Goal: Transaction & Acquisition: Subscribe to service/newsletter

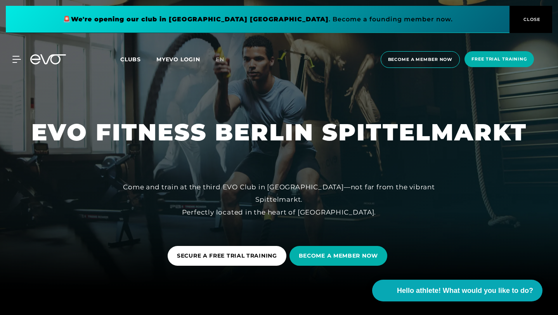
scroll to position [34, 0]
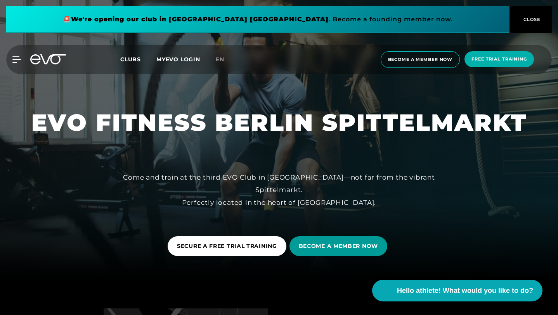
click at [320, 244] on font "BECOME A MEMBER NOW" at bounding box center [338, 246] width 79 height 7
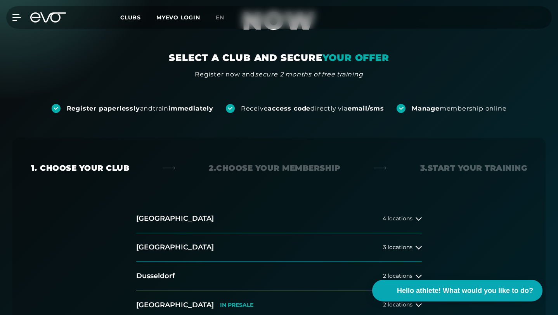
scroll to position [128, 0]
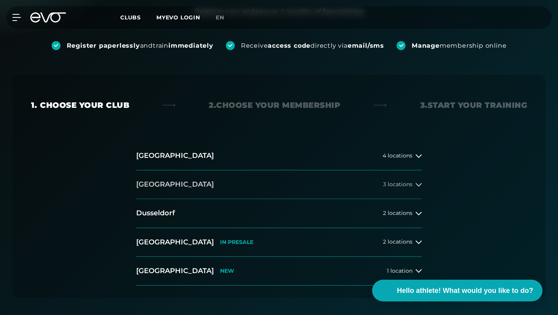
click at [329, 170] on button "[GEOGRAPHIC_DATA] 3 locations" at bounding box center [279, 184] width 286 height 29
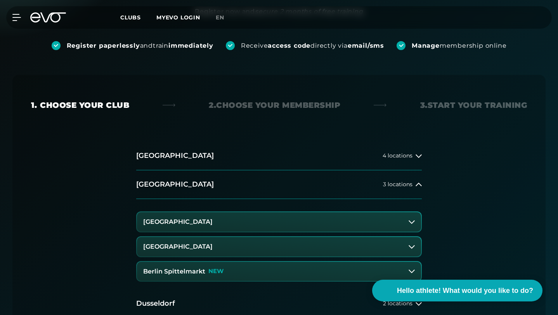
click at [293, 262] on button "Berlin Spittelmarkt NEW" at bounding box center [279, 271] width 284 height 19
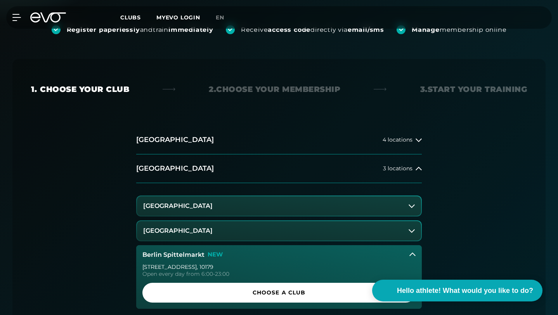
scroll to position [156, 0]
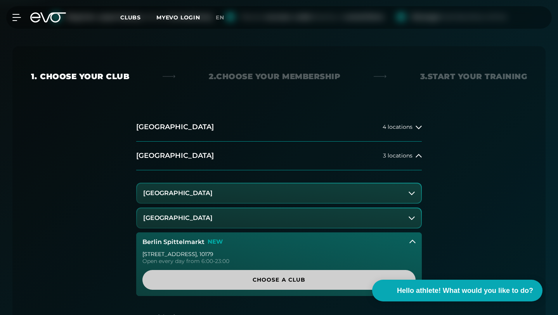
click at [278, 276] on font "Choose a club" at bounding box center [279, 279] width 53 height 7
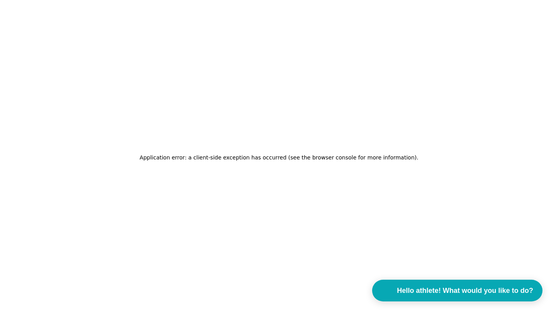
scroll to position [0, 0]
